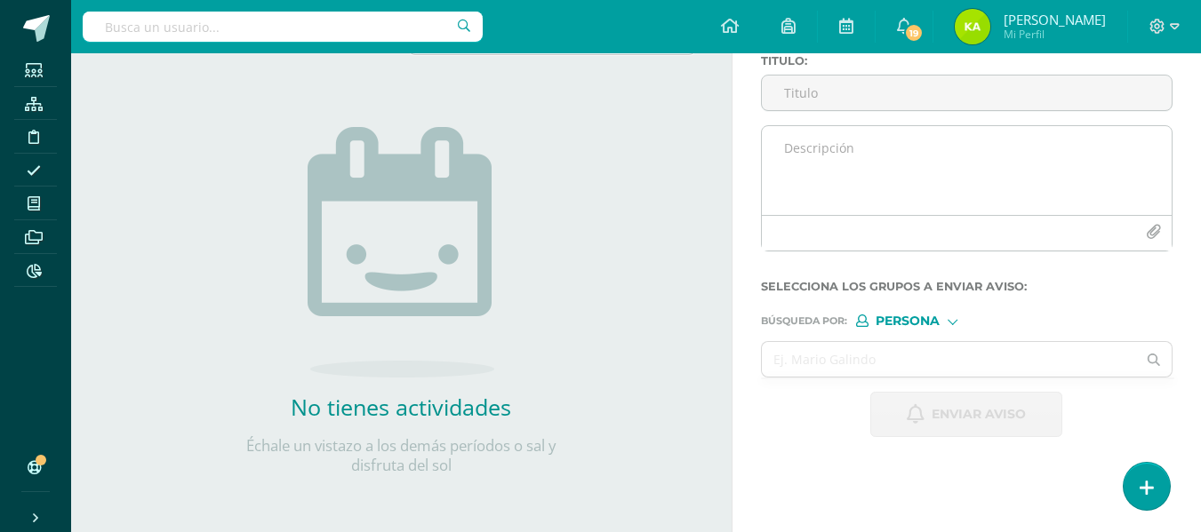
click at [810, 160] on textarea at bounding box center [967, 170] width 410 height 89
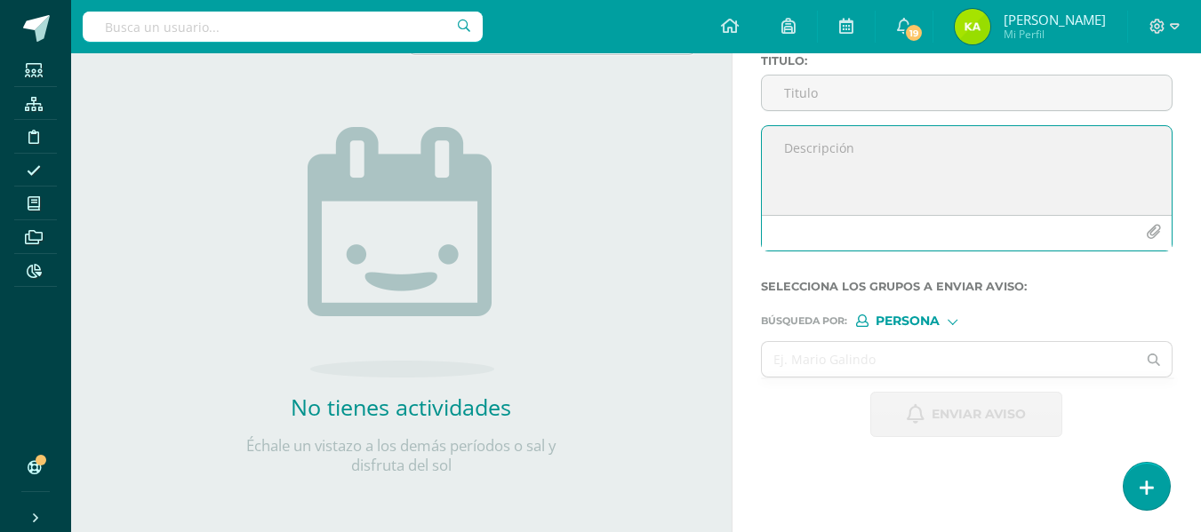
paste textarea "Estimados padres de familia El motivo del presente aviso es para informarles, q…"
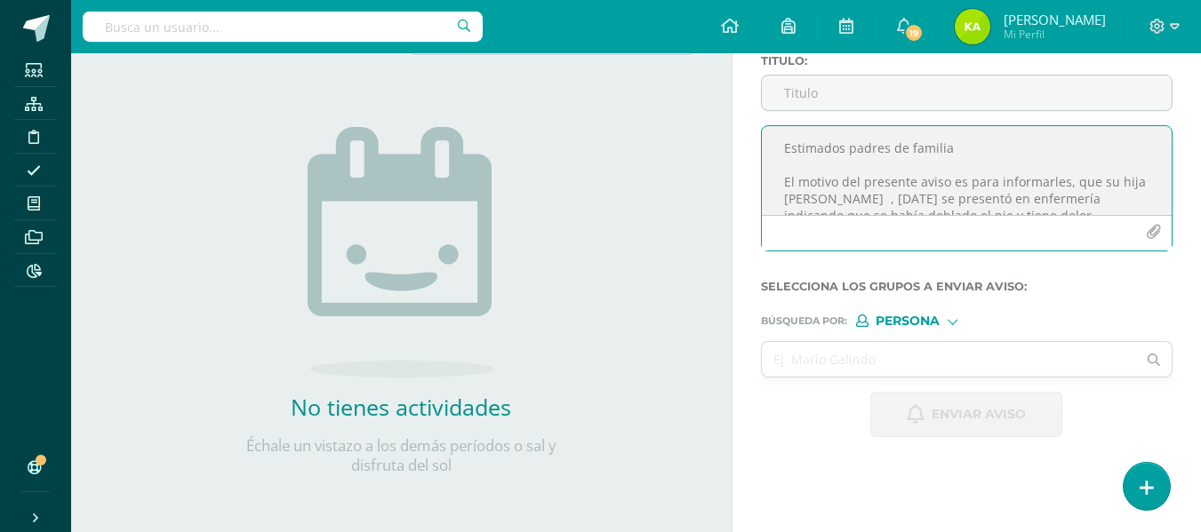
scroll to position [144, 0]
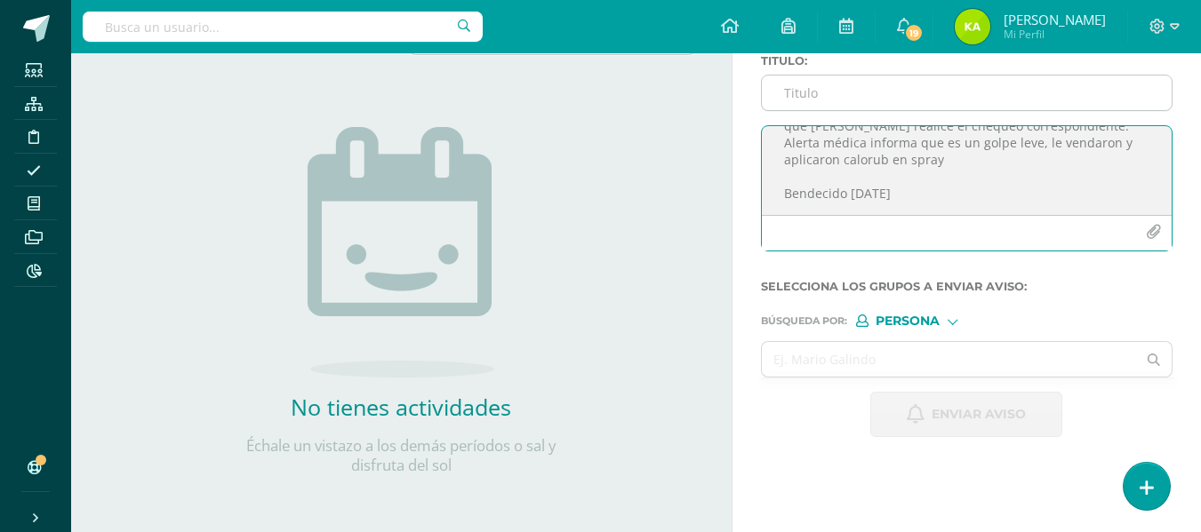
type textarea "Estimados padres de familia El motivo del presente aviso es para informarles, q…"
click at [822, 101] on input "Titulo :" at bounding box center [967, 93] width 410 height 35
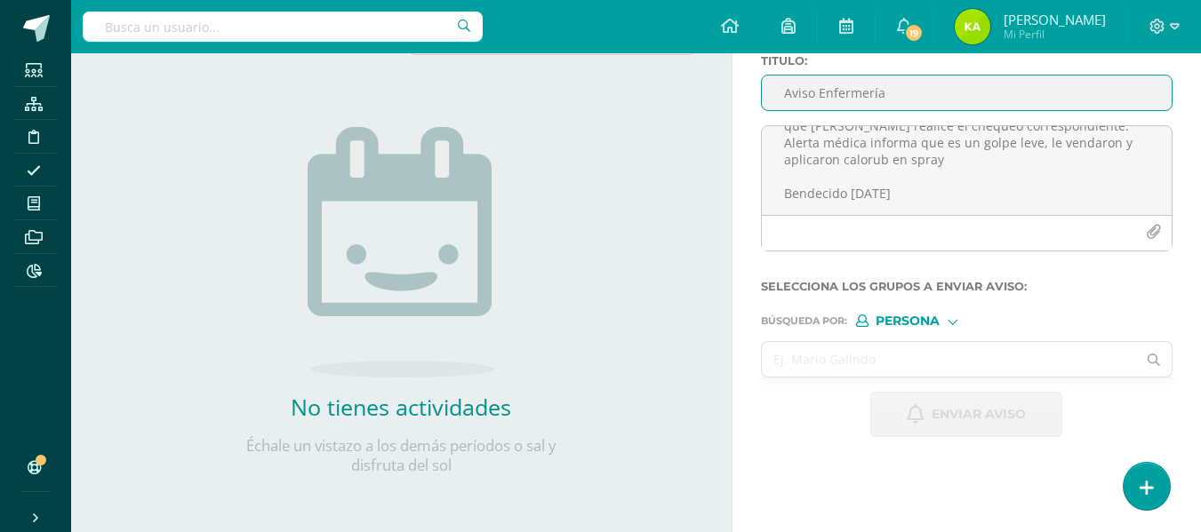
type input "Aviso Enfermería"
click at [896, 359] on input "text" at bounding box center [949, 359] width 375 height 35
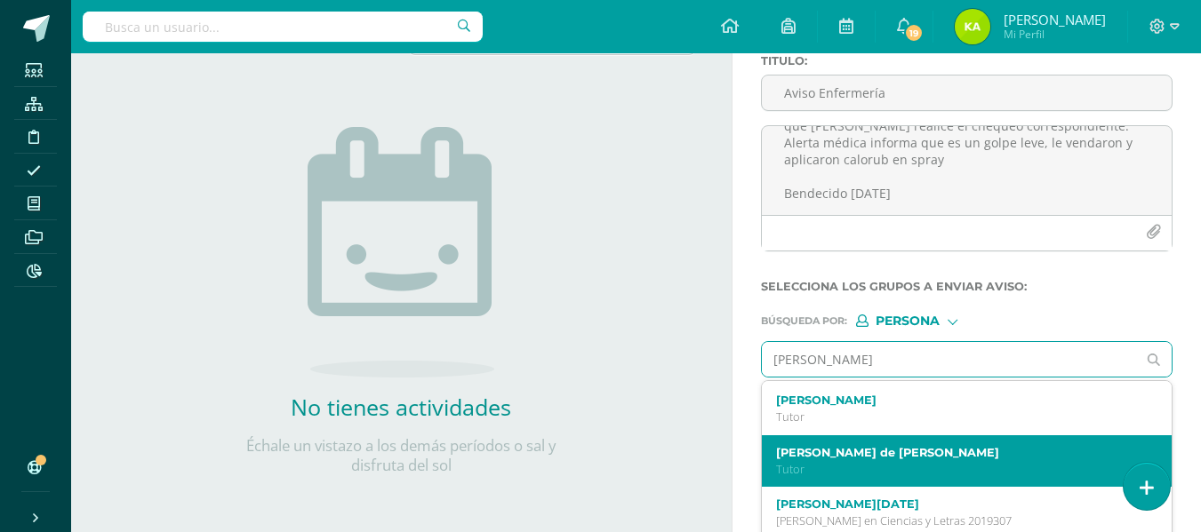
scroll to position [159, 0]
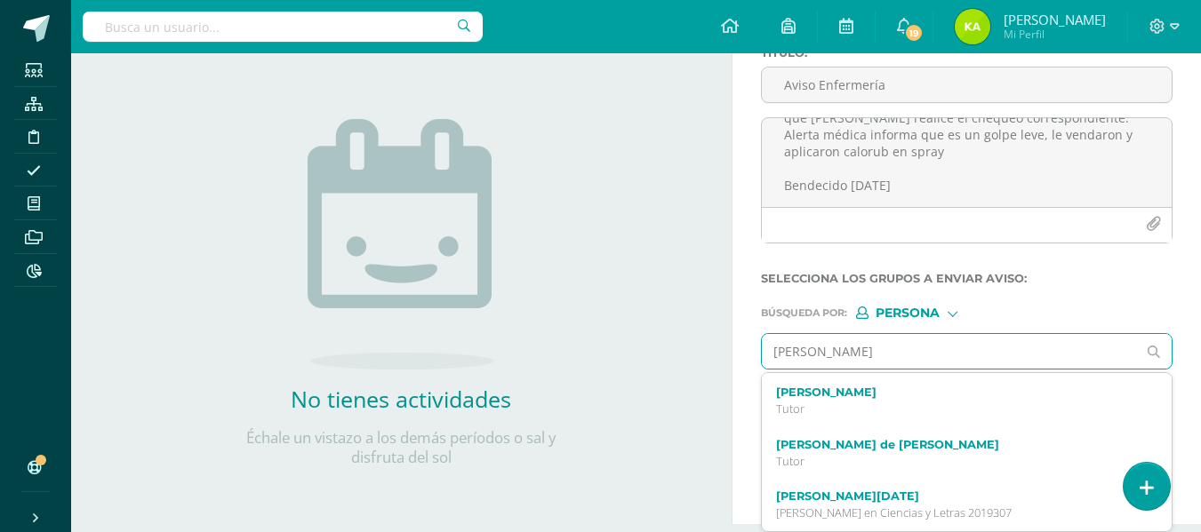
click at [869, 347] on input "[PERSON_NAME]" at bounding box center [949, 351] width 375 height 35
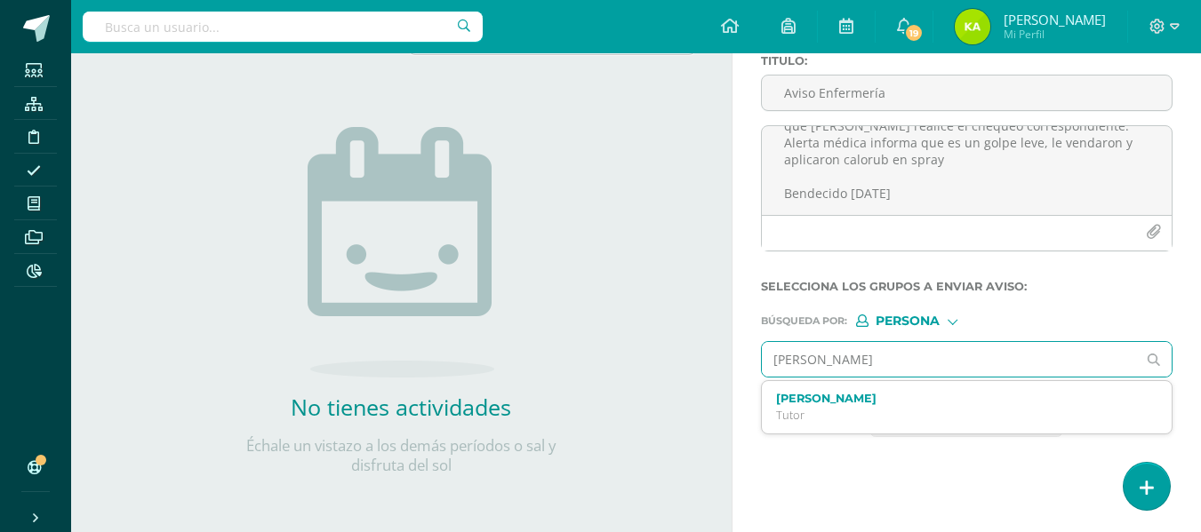
scroll to position [151, 0]
type input "C"
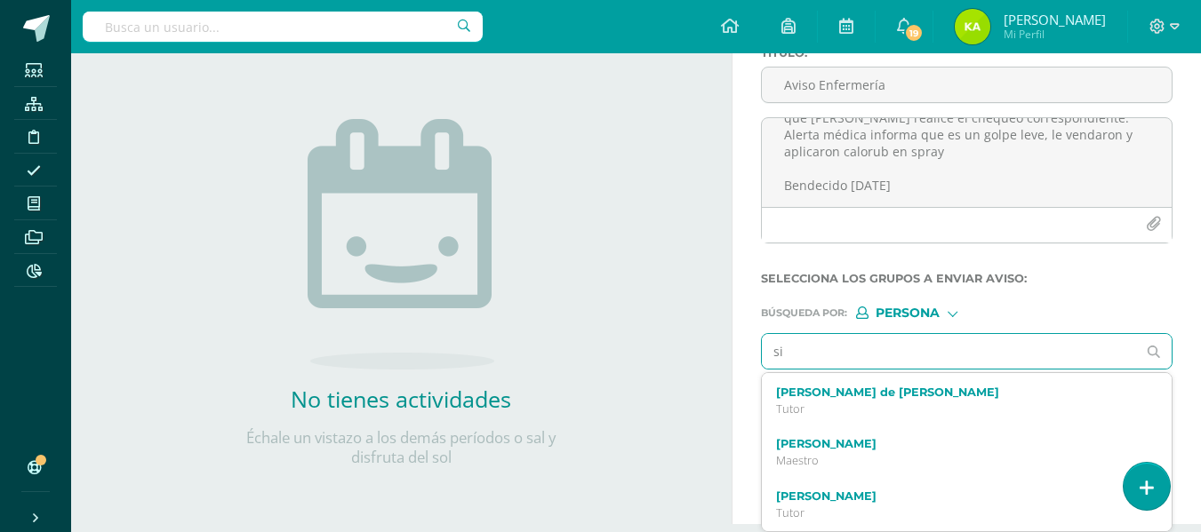
type input "s"
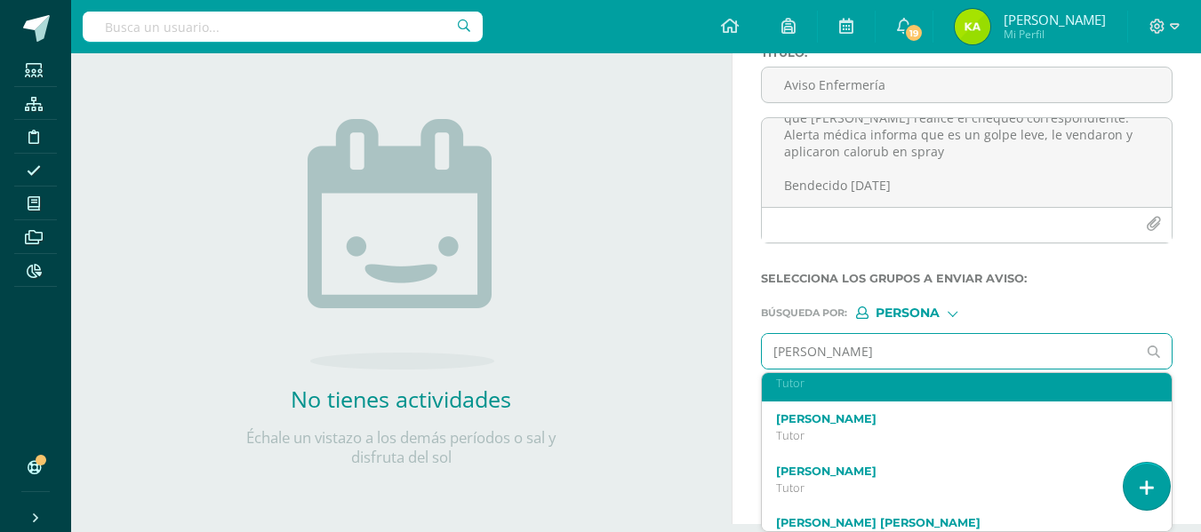
scroll to position [728, 0]
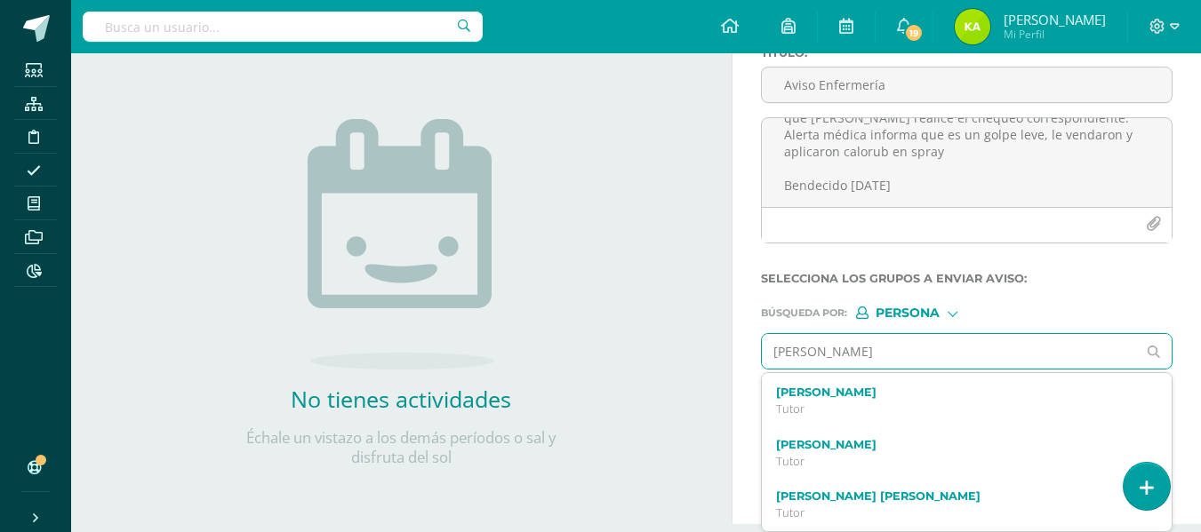
click at [889, 350] on input "[PERSON_NAME]" at bounding box center [949, 351] width 375 height 35
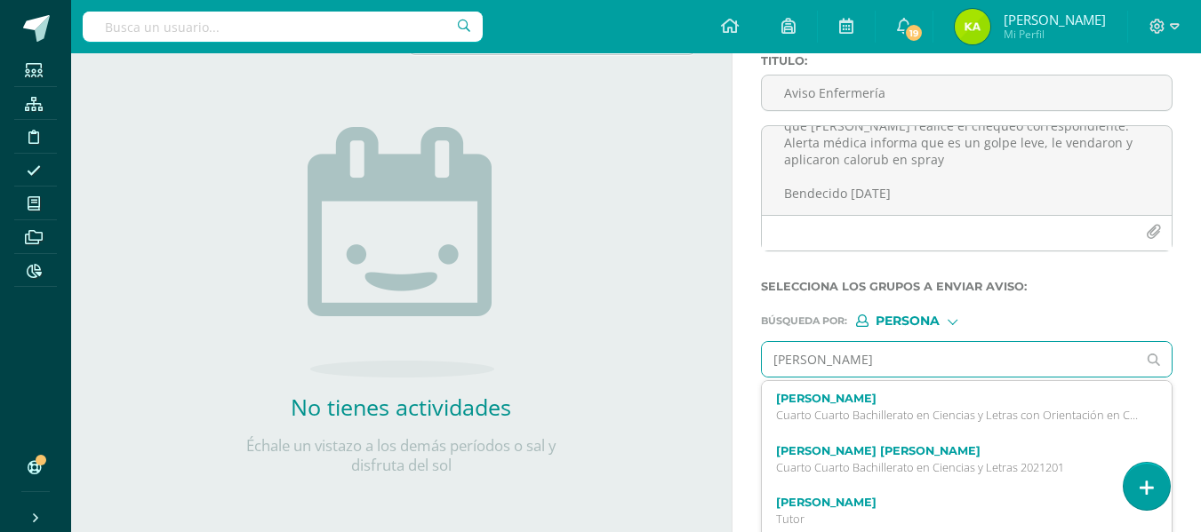
scroll to position [624, 0]
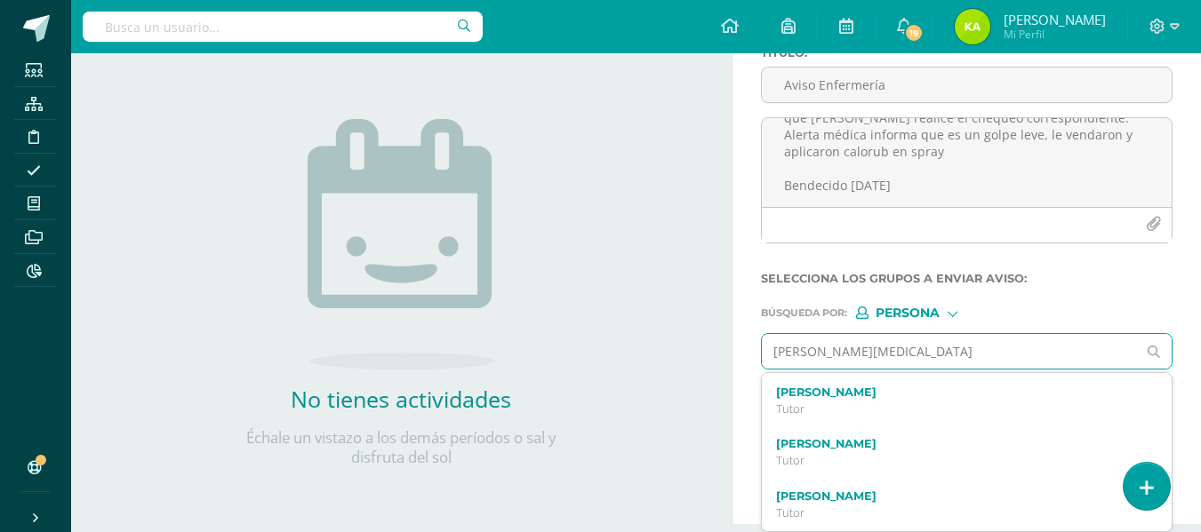
type input "[PERSON_NAME]"
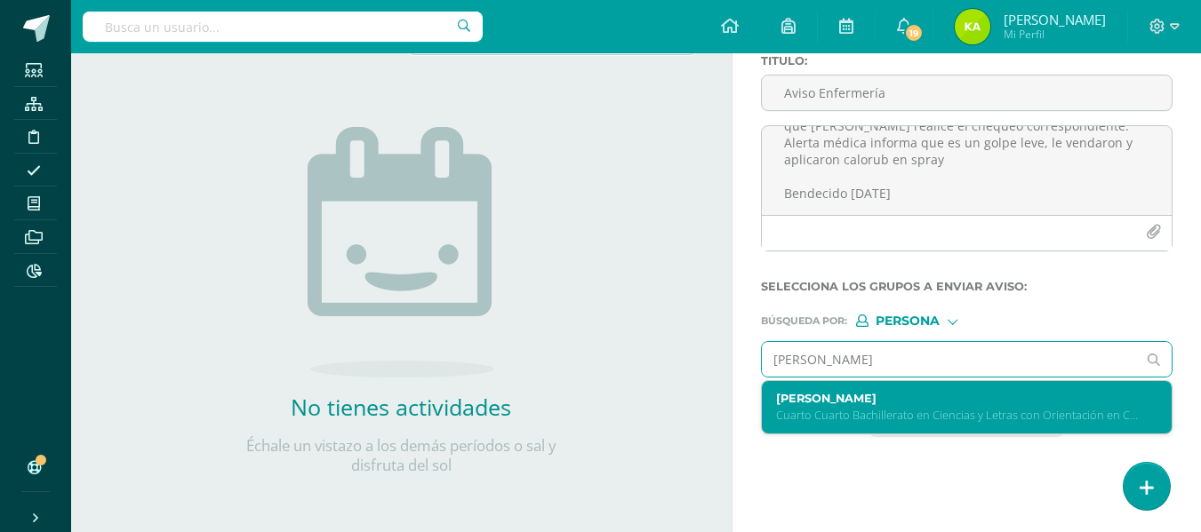
click at [882, 420] on p "Cuarto Cuarto Bachillerato en Ciencias y Letras con Orientación en Computación …" at bounding box center [959, 415] width 366 height 15
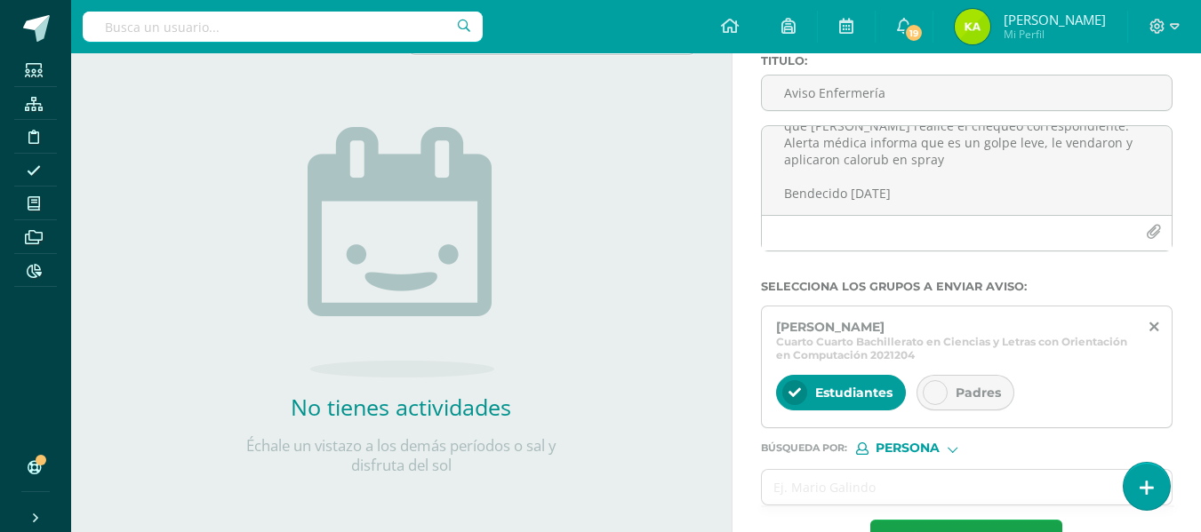
click at [898, 391] on div "Estudiantes" at bounding box center [841, 393] width 130 height 36
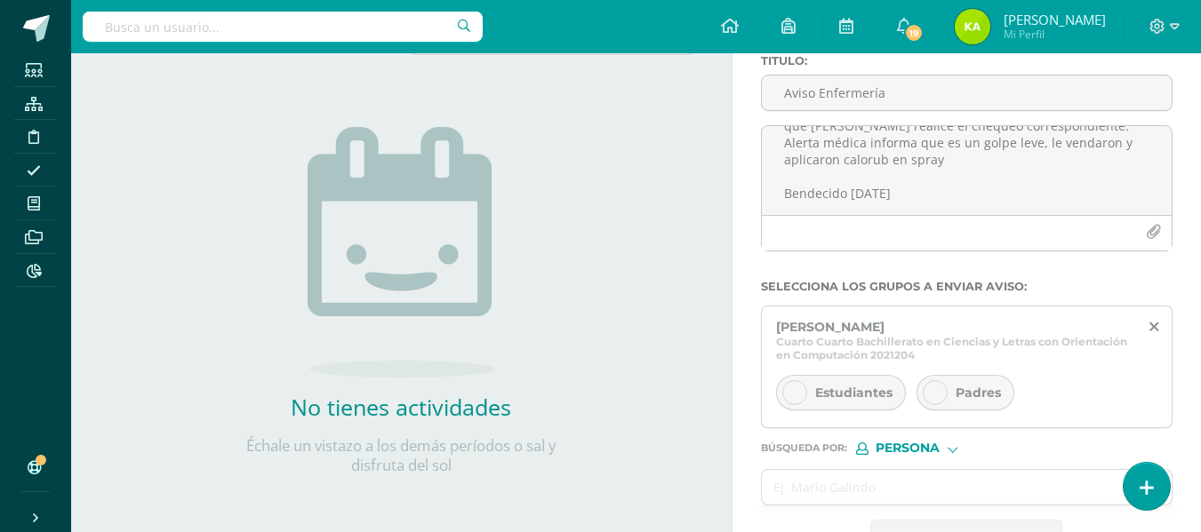
click at [950, 385] on div "Padres" at bounding box center [965, 393] width 98 height 36
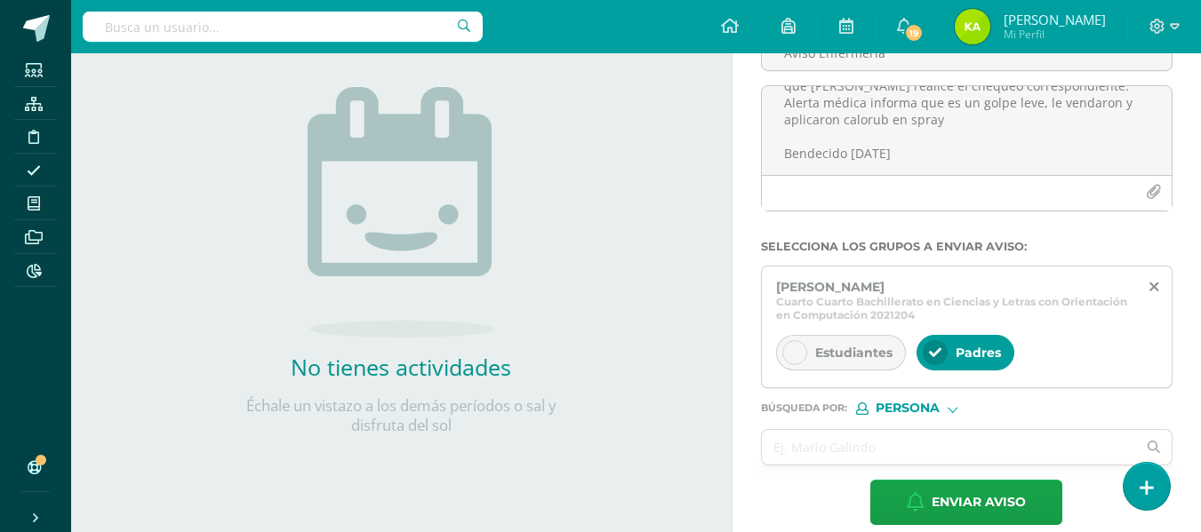
scroll to position [212, 0]
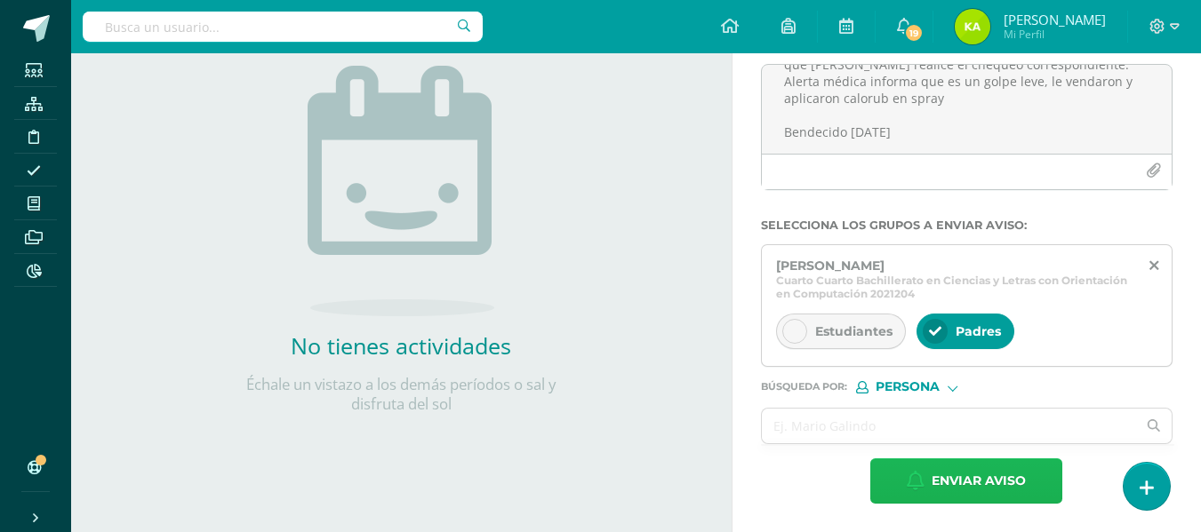
click at [955, 492] on span "Enviar aviso" at bounding box center [979, 482] width 94 height 44
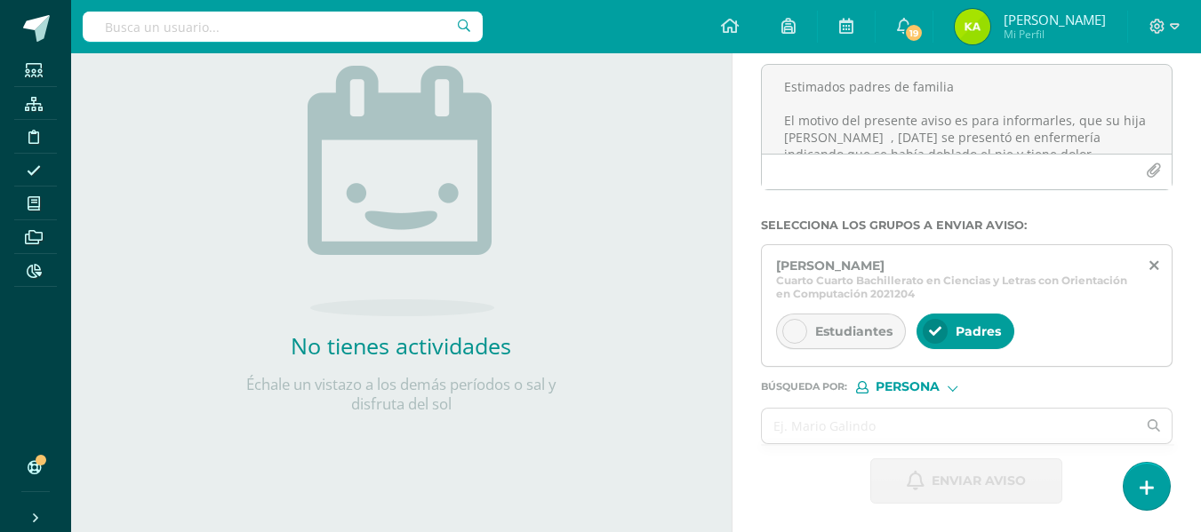
scroll to position [151, 0]
